Goal: Task Accomplishment & Management: Manage account settings

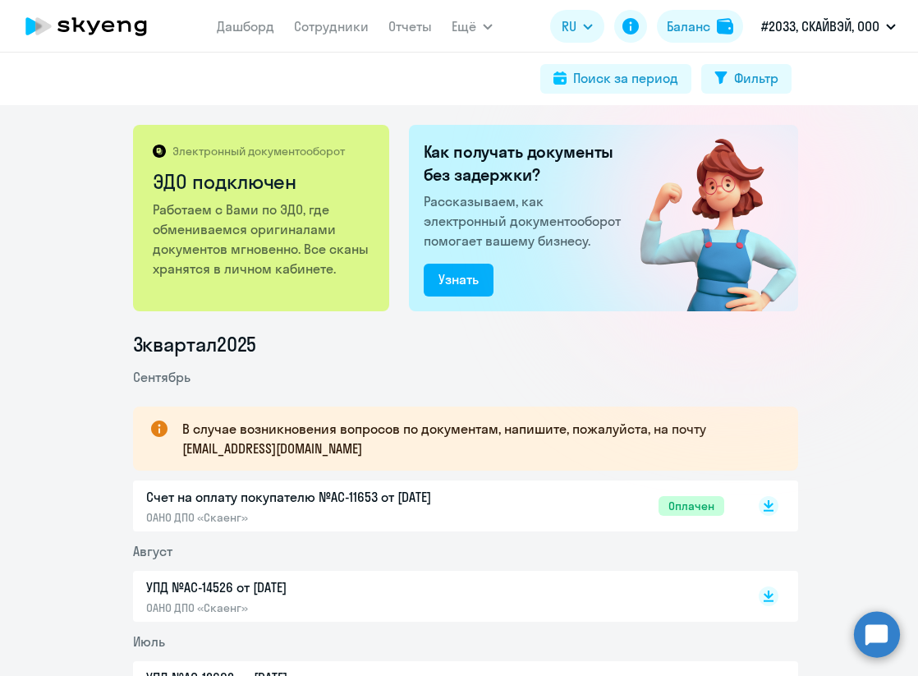
click at [878, 629] on circle at bounding box center [877, 634] width 46 height 46
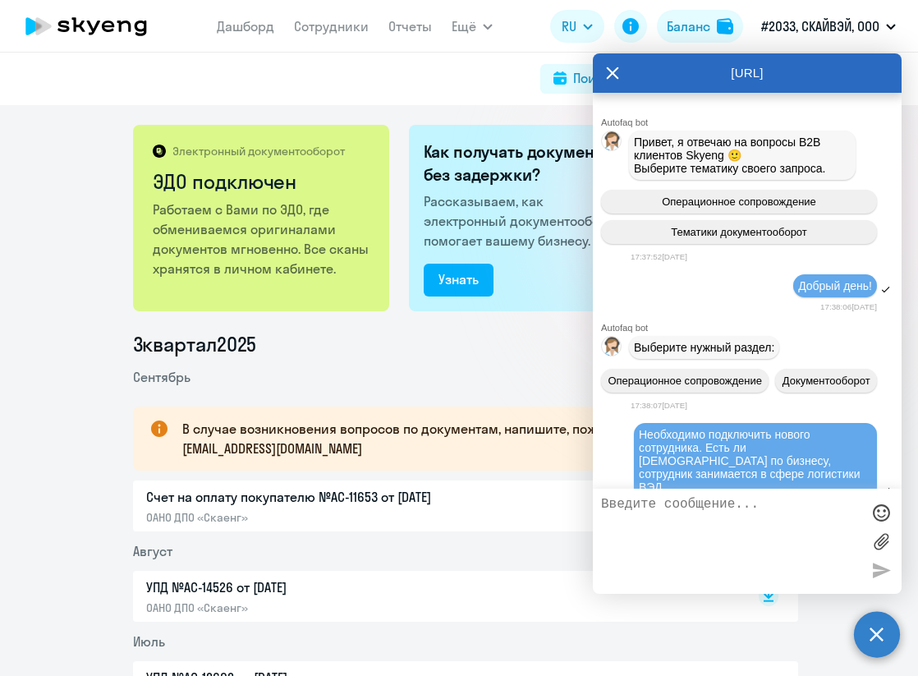
scroll to position [3763, 0]
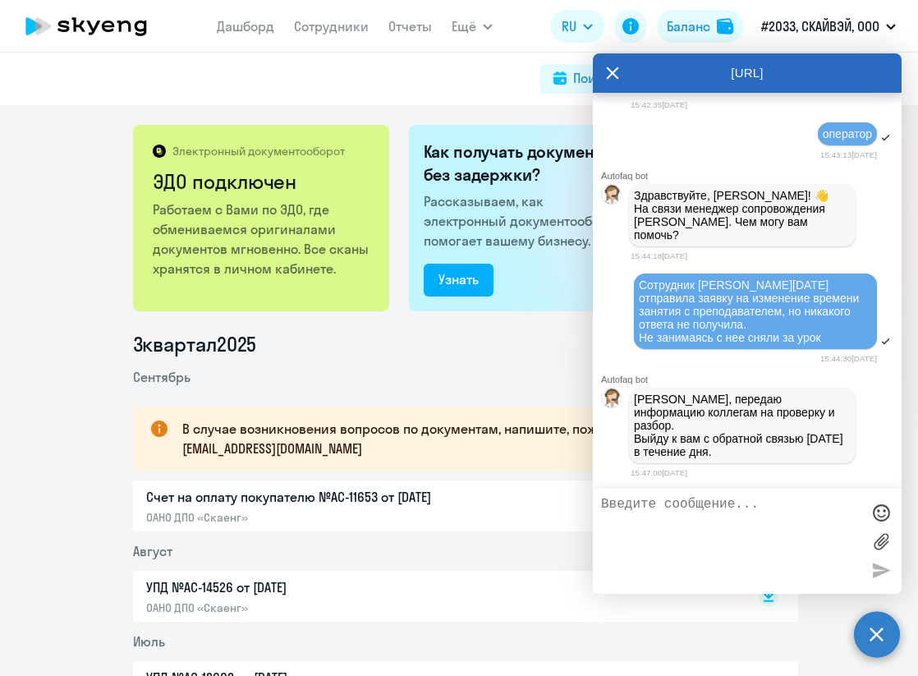
drag, startPoint x: 824, startPoint y: 351, endPoint x: 612, endPoint y: 287, distance: 222.1
click at [612, 287] on div "Сотрудник [PERSON_NAME][DATE] отправила заявку на изменение времени занятия с п…" at bounding box center [747, 312] width 309 height 80
copy span "Сотрудник [PERSON_NAME][DATE] отправила заявку на изменение времени занятия с п…"
click at [646, 507] on textarea at bounding box center [730, 541] width 259 height 89
paste textarea "Сотрудник [PERSON_NAME][DATE] отправила заявку на изменение времени занятия с п…"
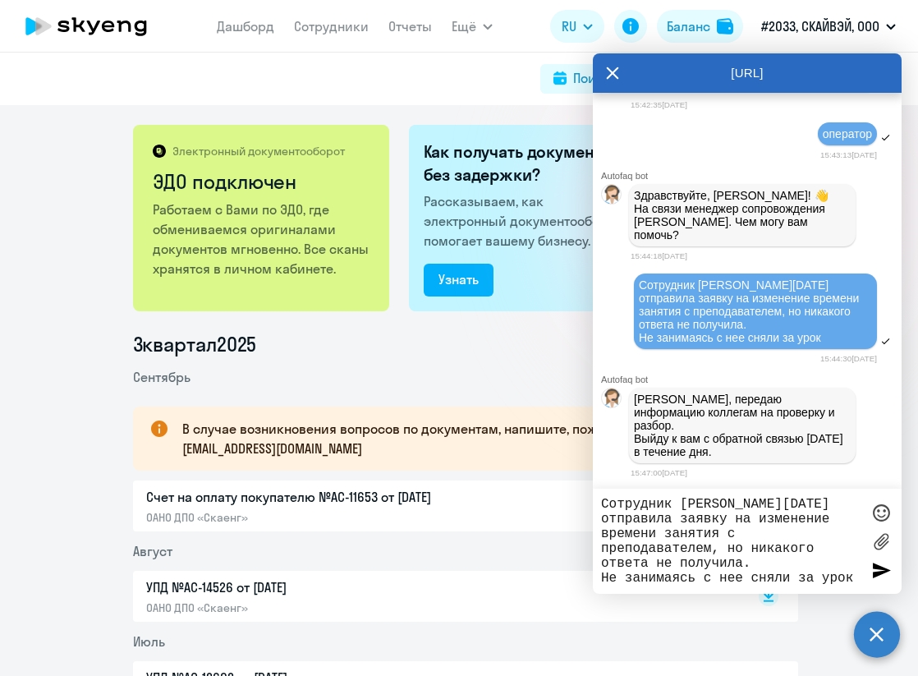
type textarea "Сотрудник [PERSON_NAME][DATE] отправила заявку на изменение времени занятия с п…"
click at [886, 566] on div at bounding box center [881, 569] width 25 height 25
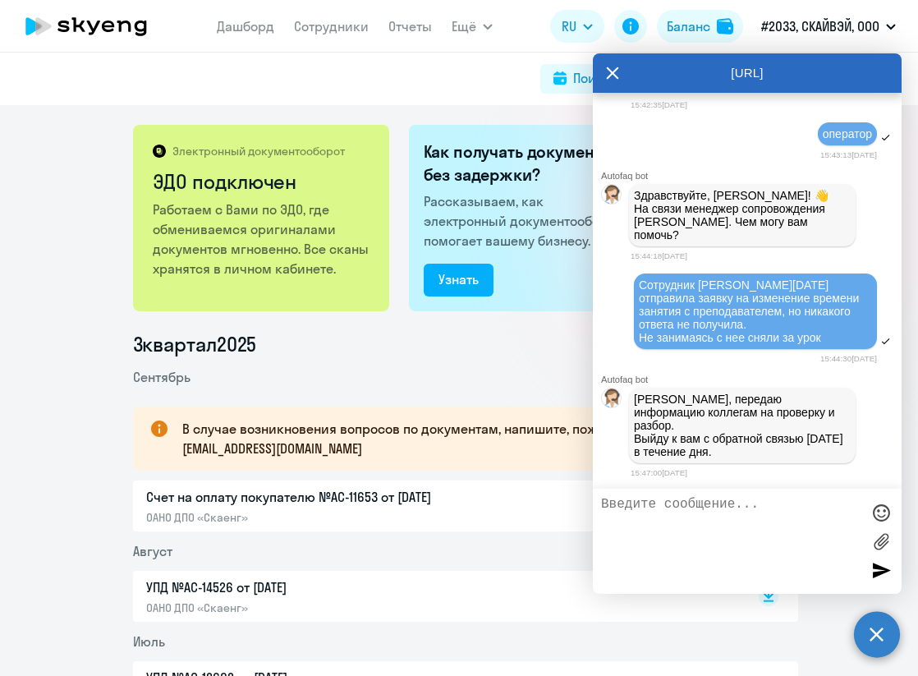
scroll to position [3879, 0]
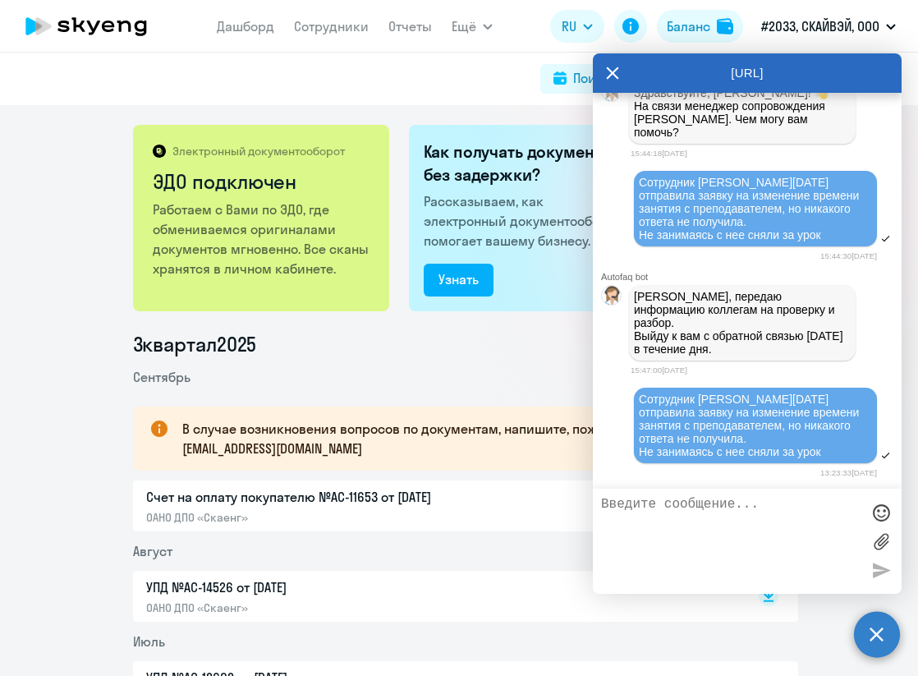
click at [650, 547] on textarea at bounding box center [730, 541] width 259 height 89
type textarea "Прошу вернуть 1 урок"
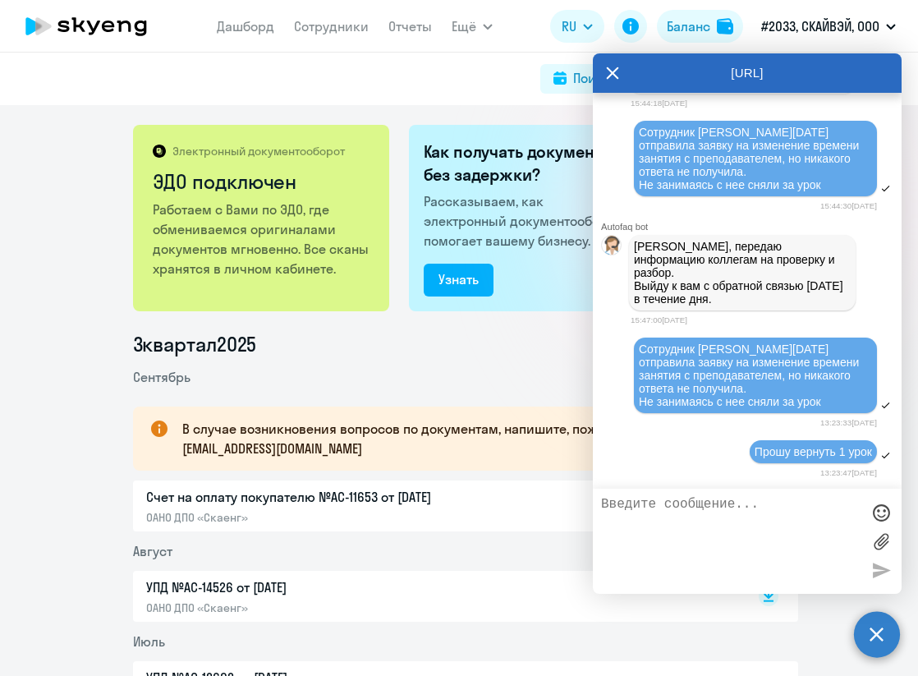
click at [484, 383] on li "Сентябрь" at bounding box center [465, 377] width 665 height 20
click at [488, 103] on div "Поиск за период Фильтр" at bounding box center [459, 79] width 918 height 53
click at [605, 68] on div "[URL]" at bounding box center [747, 72] width 309 height 39
click at [608, 75] on icon at bounding box center [612, 72] width 13 height 39
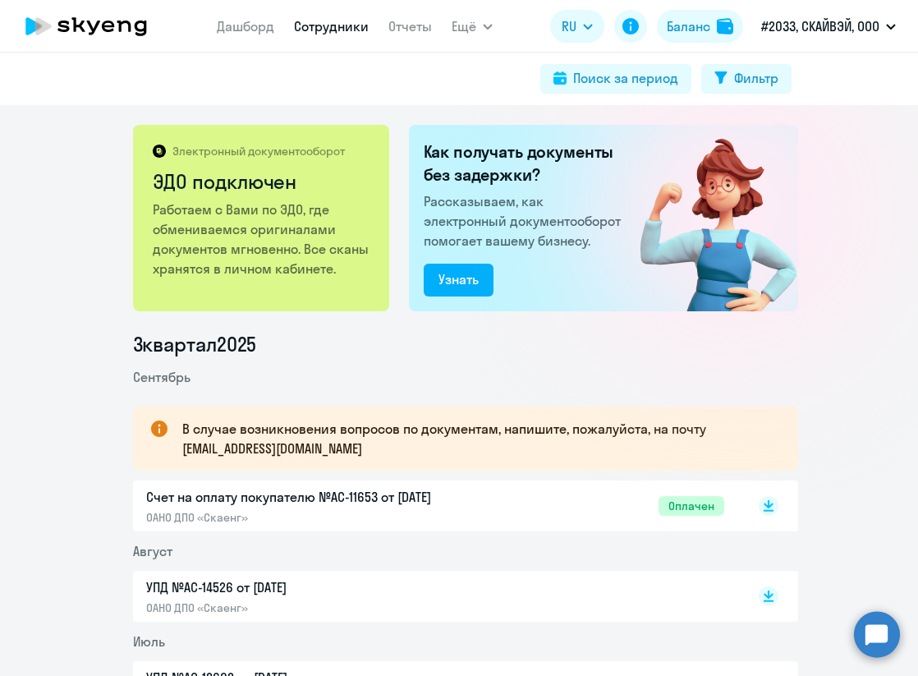
click at [297, 23] on link "Сотрудники" at bounding box center [331, 26] width 75 height 16
select select "30"
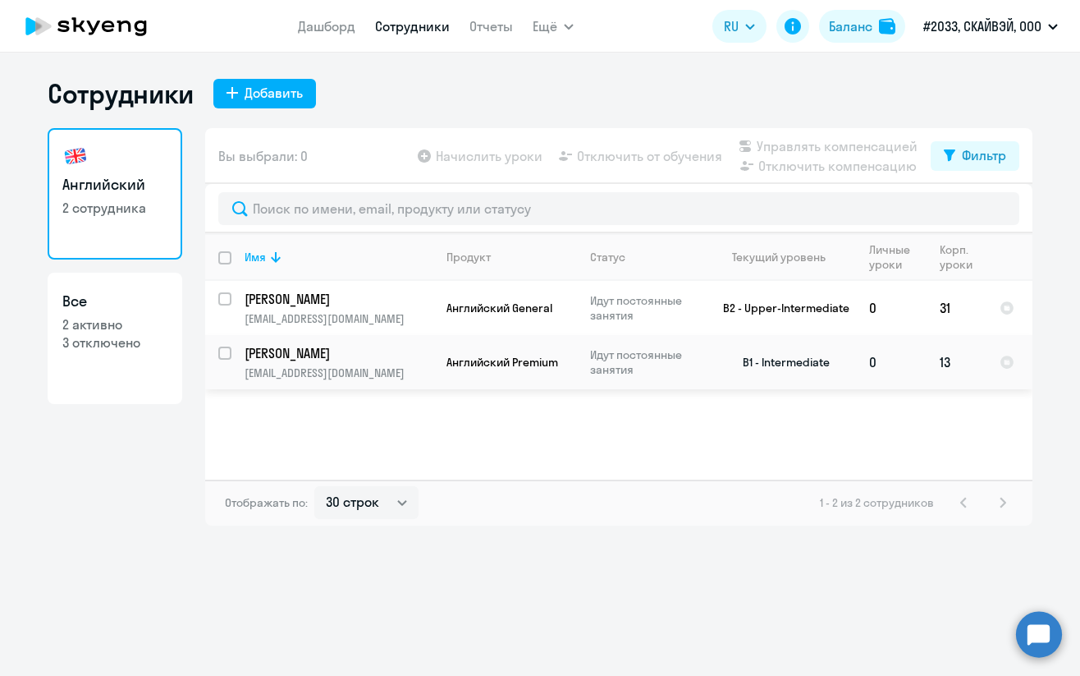
click at [339, 366] on p "[EMAIL_ADDRESS][DOMAIN_NAME]" at bounding box center [339, 372] width 188 height 15
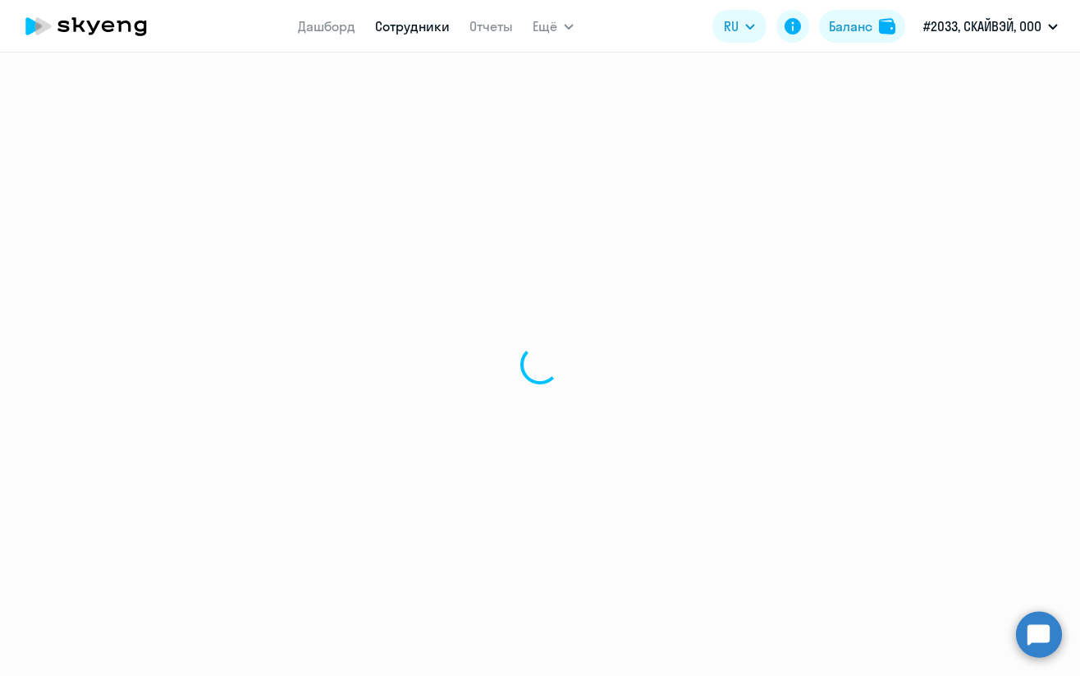
select select "english"
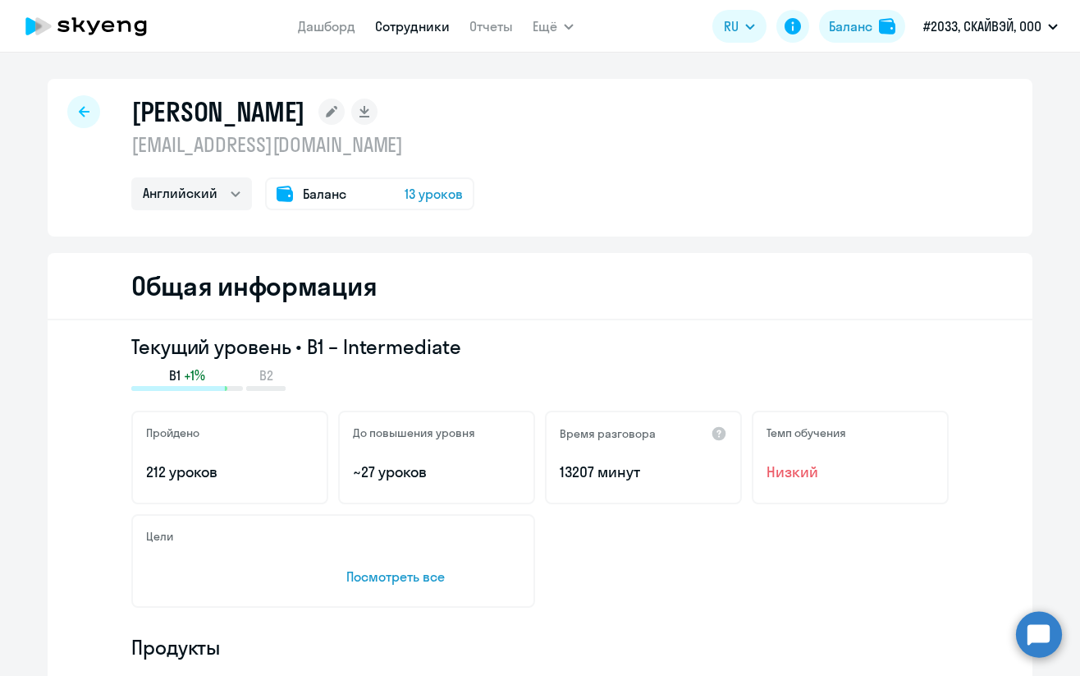
click at [366, 196] on div "Баланс 13 уроков" at bounding box center [369, 193] width 209 height 33
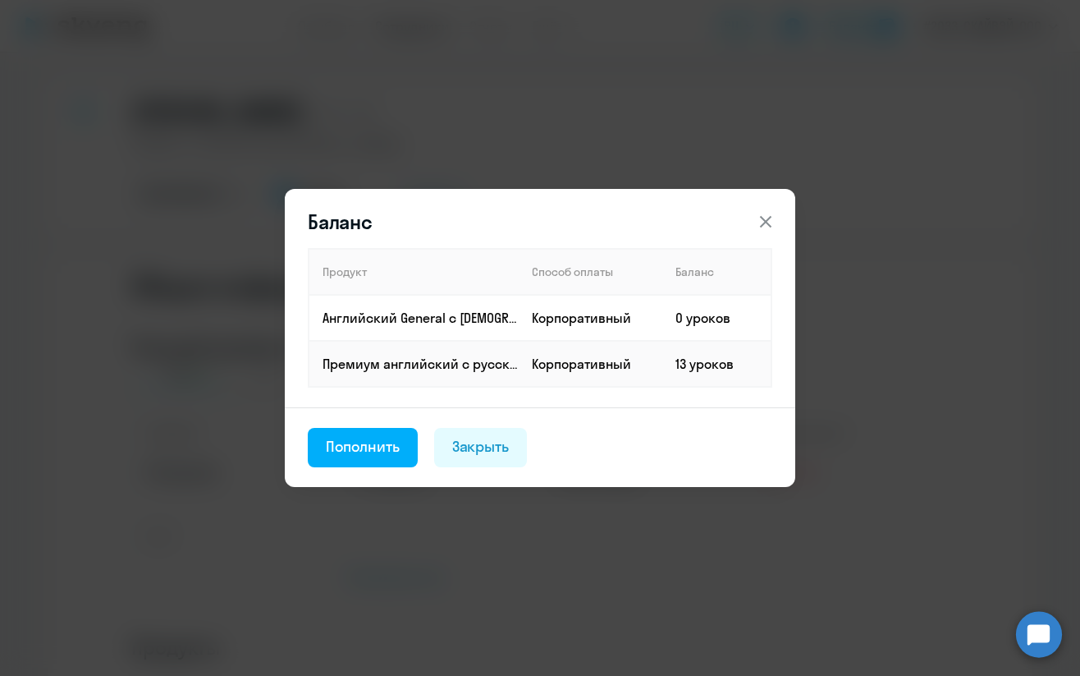
click at [761, 221] on icon at bounding box center [766, 222] width 20 height 20
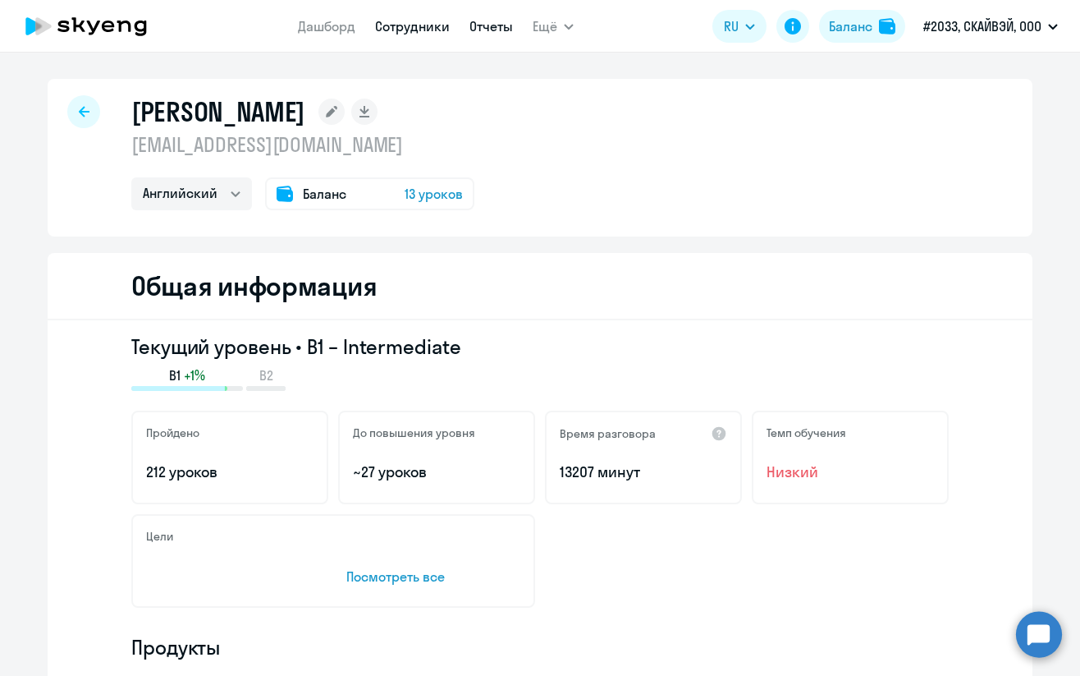
click at [495, 26] on link "Отчеты" at bounding box center [492, 26] width 44 height 16
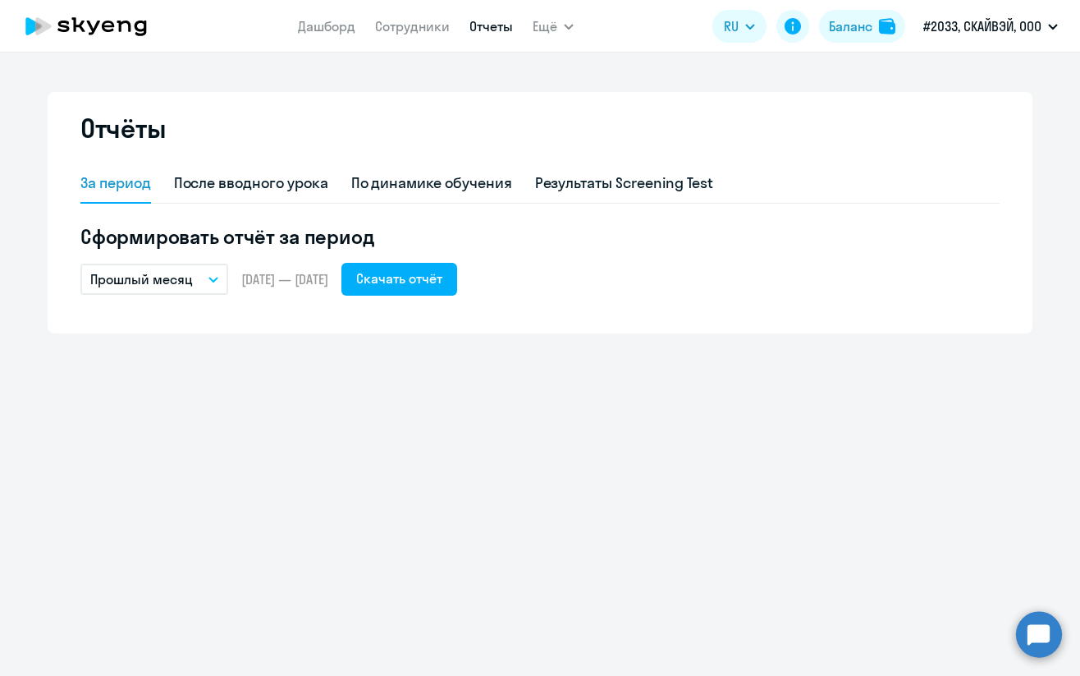
click at [198, 280] on button "Прошлый месяц" at bounding box center [154, 279] width 148 height 31
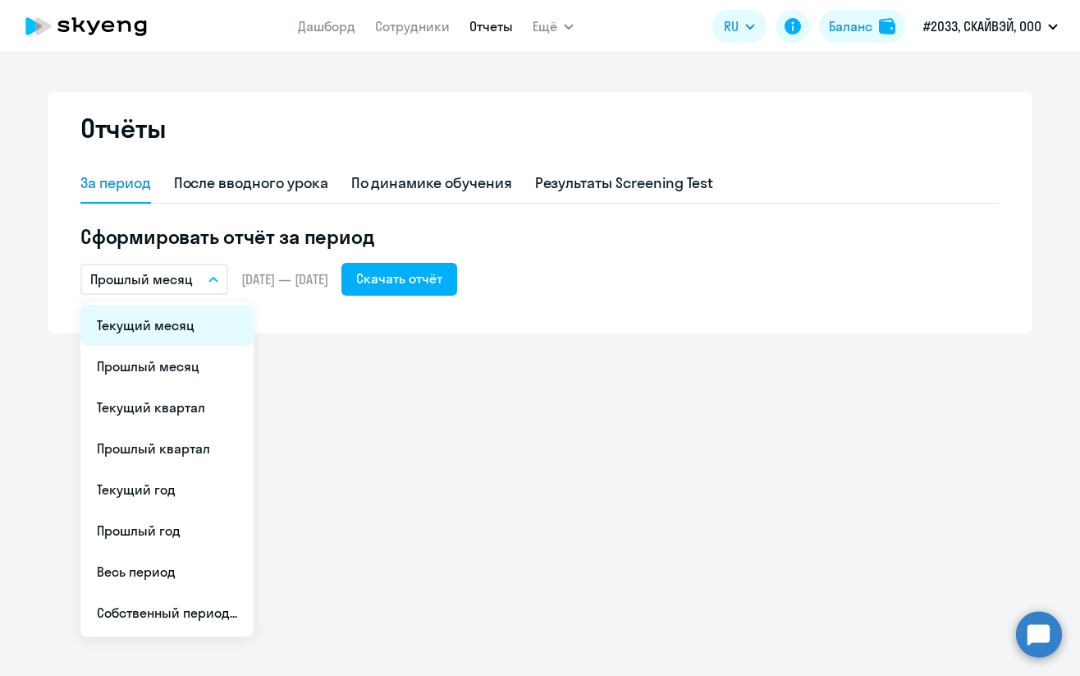
click at [192, 322] on li "Текущий месяц" at bounding box center [166, 325] width 173 height 41
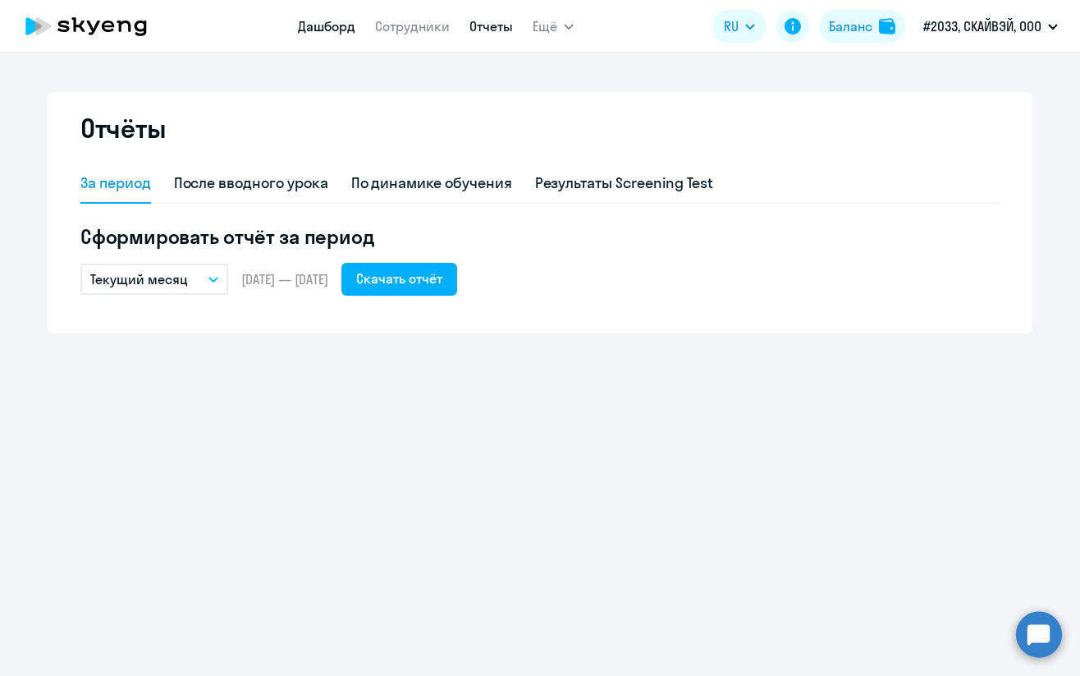
click at [333, 33] on link "Дашборд" at bounding box center [326, 26] width 57 height 16
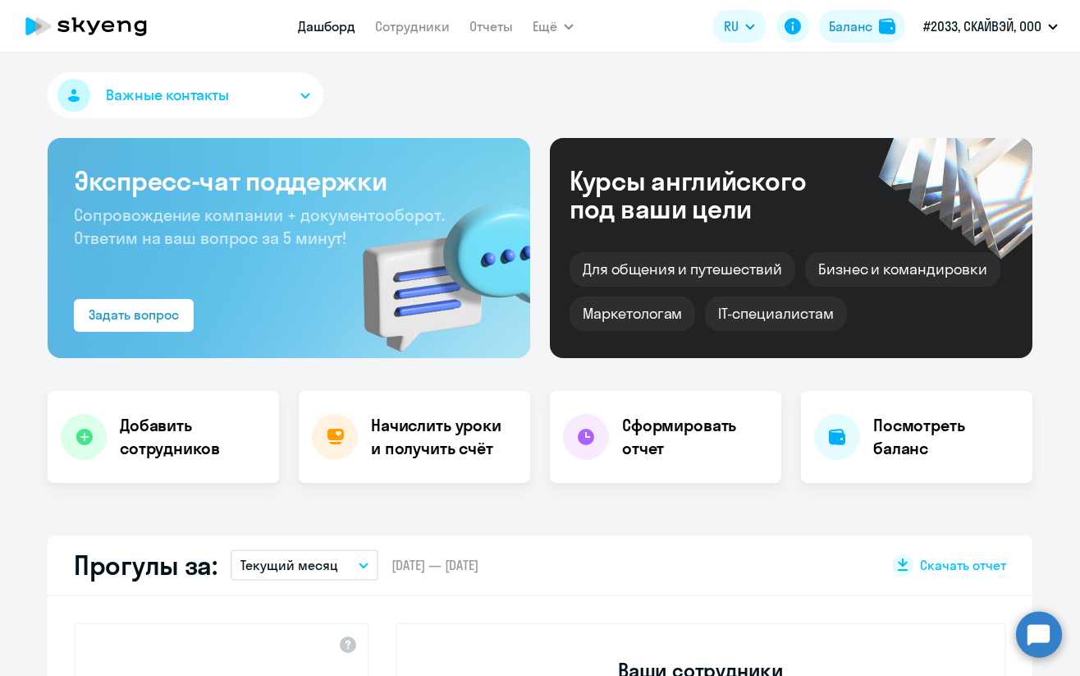
select select "30"
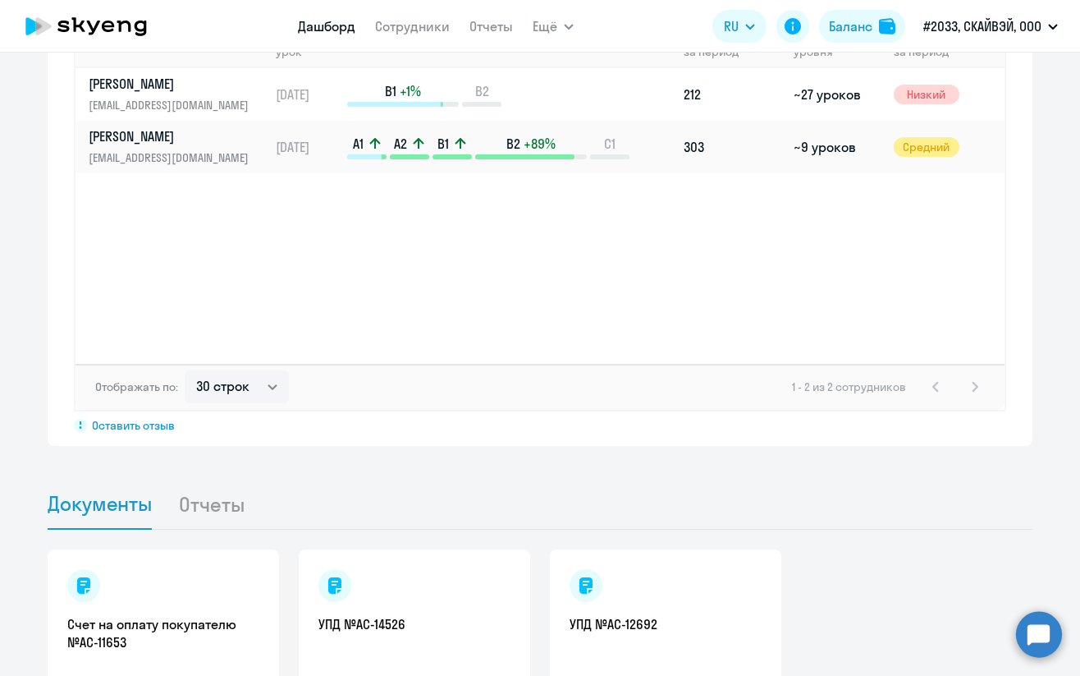
scroll to position [1364, 0]
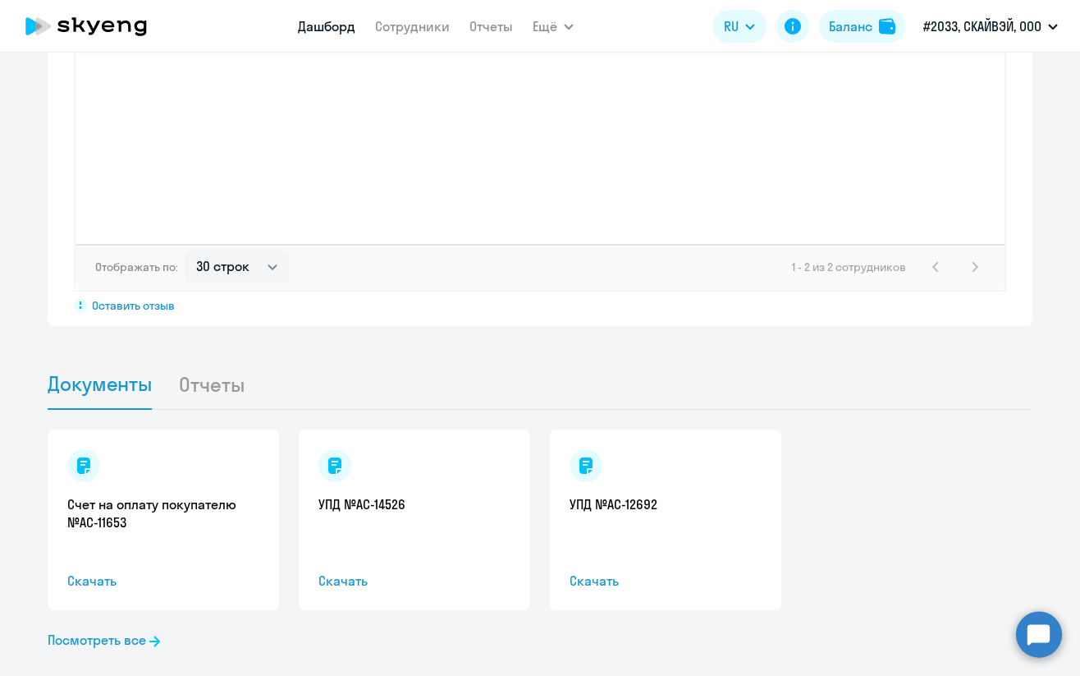
click at [221, 369] on li "Отчеты" at bounding box center [224, 384] width 93 height 50
click at [218, 365] on li "Отчеты" at bounding box center [224, 384] width 93 height 50
click at [243, 359] on li "Отчеты" at bounding box center [224, 384] width 93 height 50
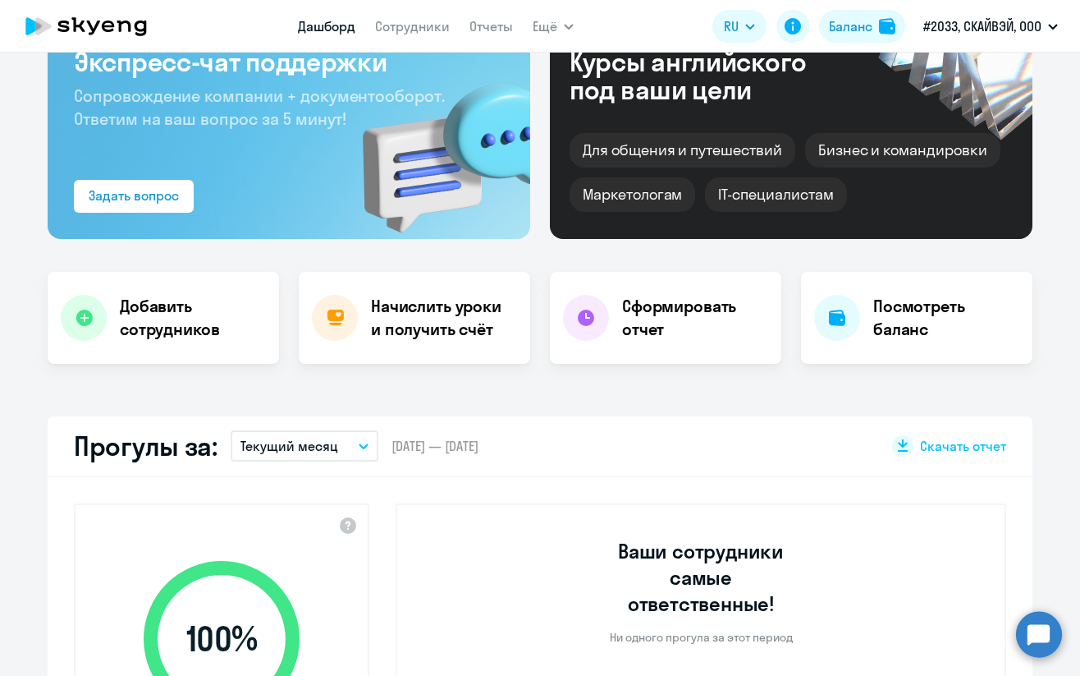
scroll to position [0, 0]
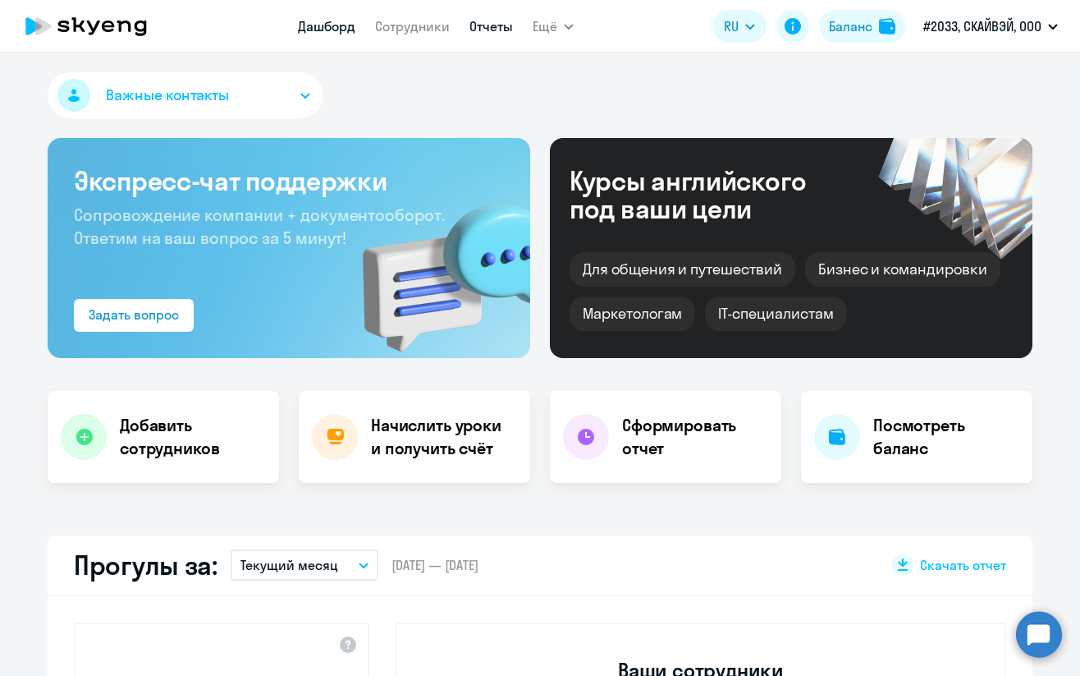
click at [488, 28] on link "Отчеты" at bounding box center [492, 26] width 44 height 16
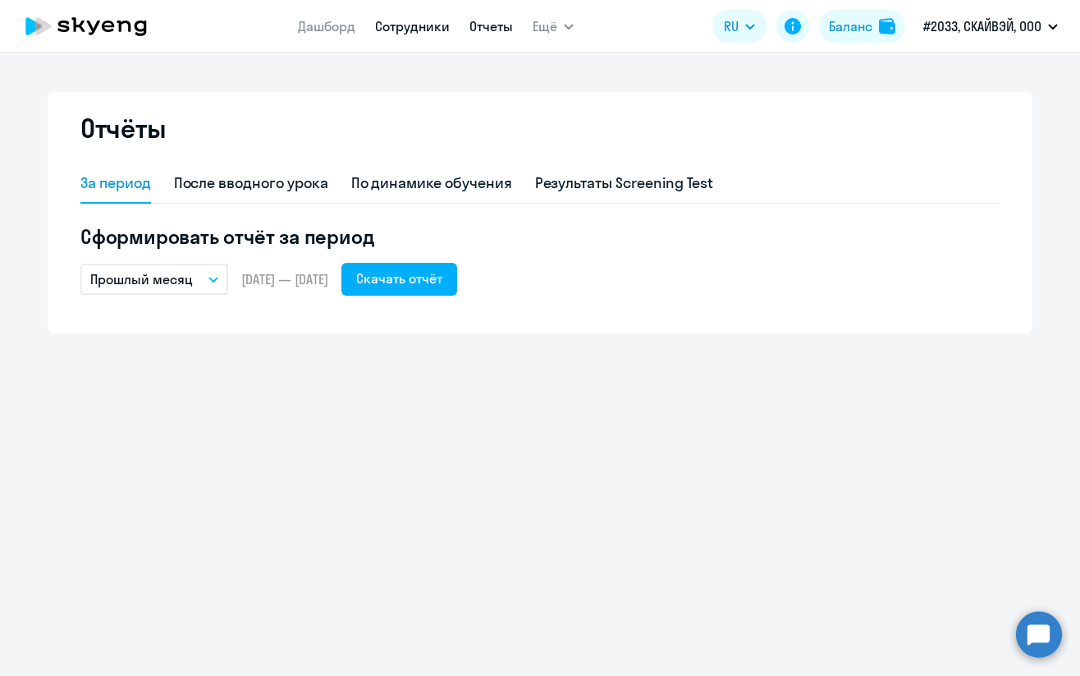
click at [426, 34] on app-menu-item-link "Сотрудники" at bounding box center [412, 26] width 75 height 21
click at [431, 21] on link "Сотрудники" at bounding box center [412, 26] width 75 height 16
select select "30"
